Goal: Transaction & Acquisition: Purchase product/service

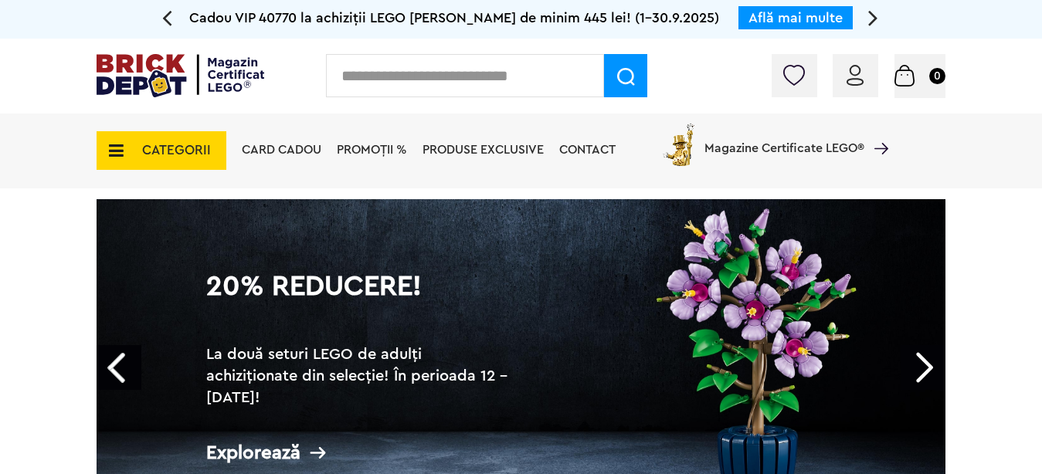
click at [186, 147] on span "CATEGORII" at bounding box center [176, 150] width 69 height 13
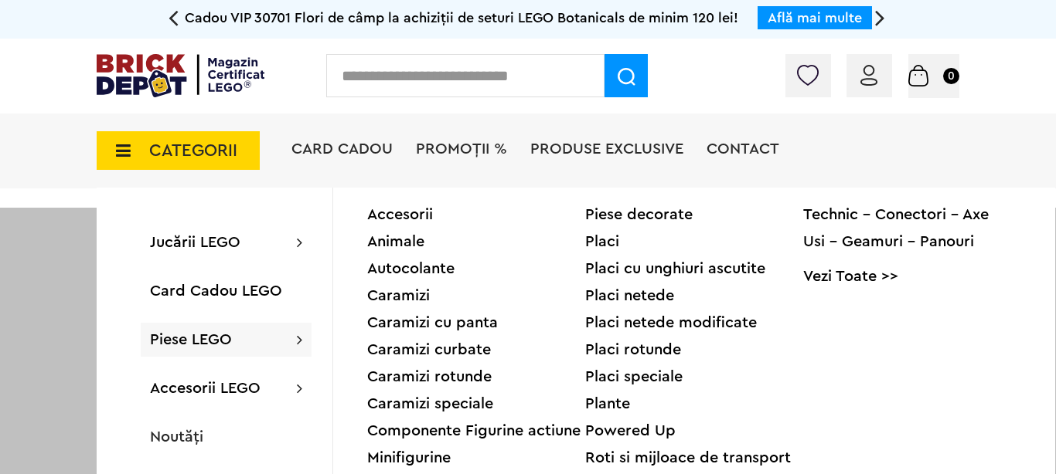
click at [396, 243] on div "Animale" at bounding box center [476, 241] width 218 height 15
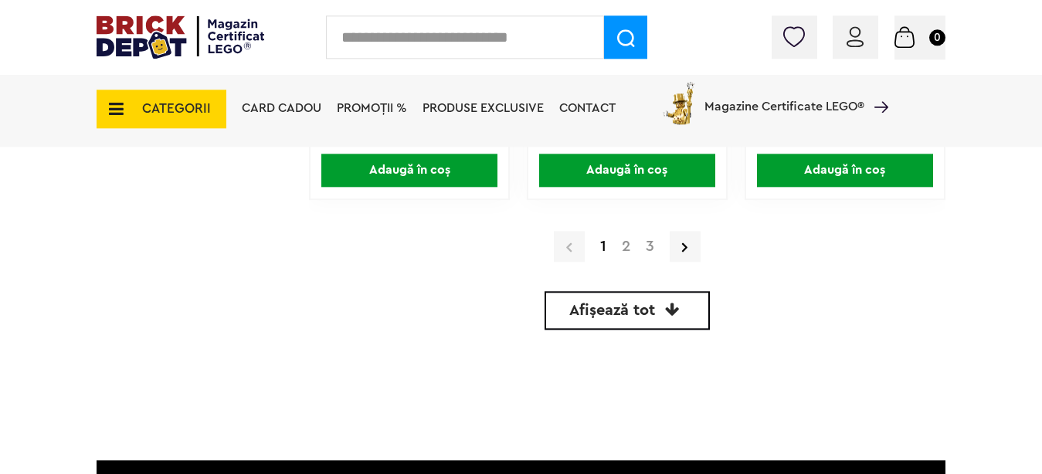
scroll to position [4887, 0]
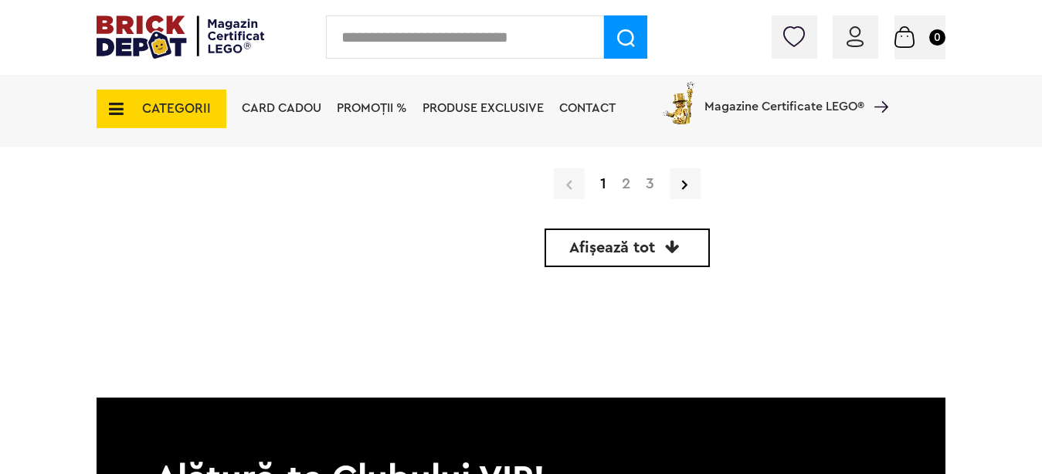
click at [604, 242] on span "Afișează tot" at bounding box center [613, 247] width 86 height 15
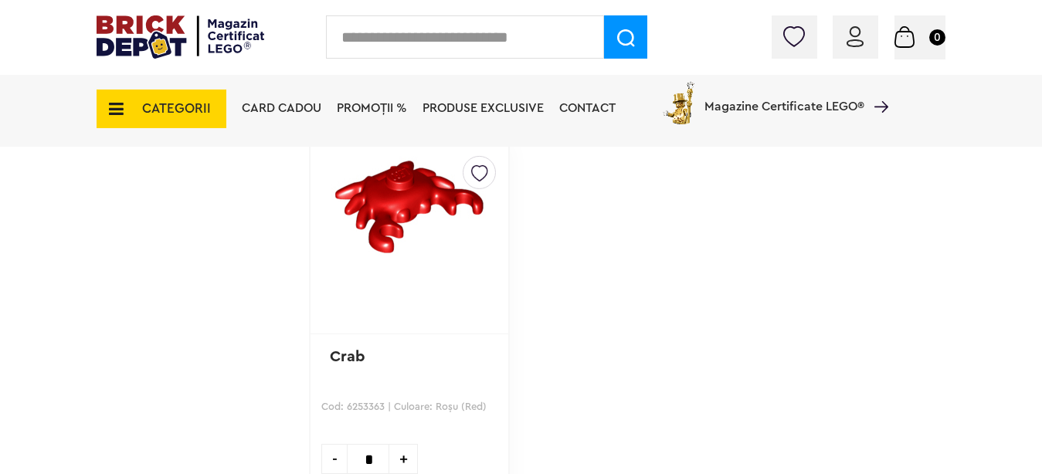
scroll to position [11057, 0]
